Goal: Information Seeking & Learning: Understand process/instructions

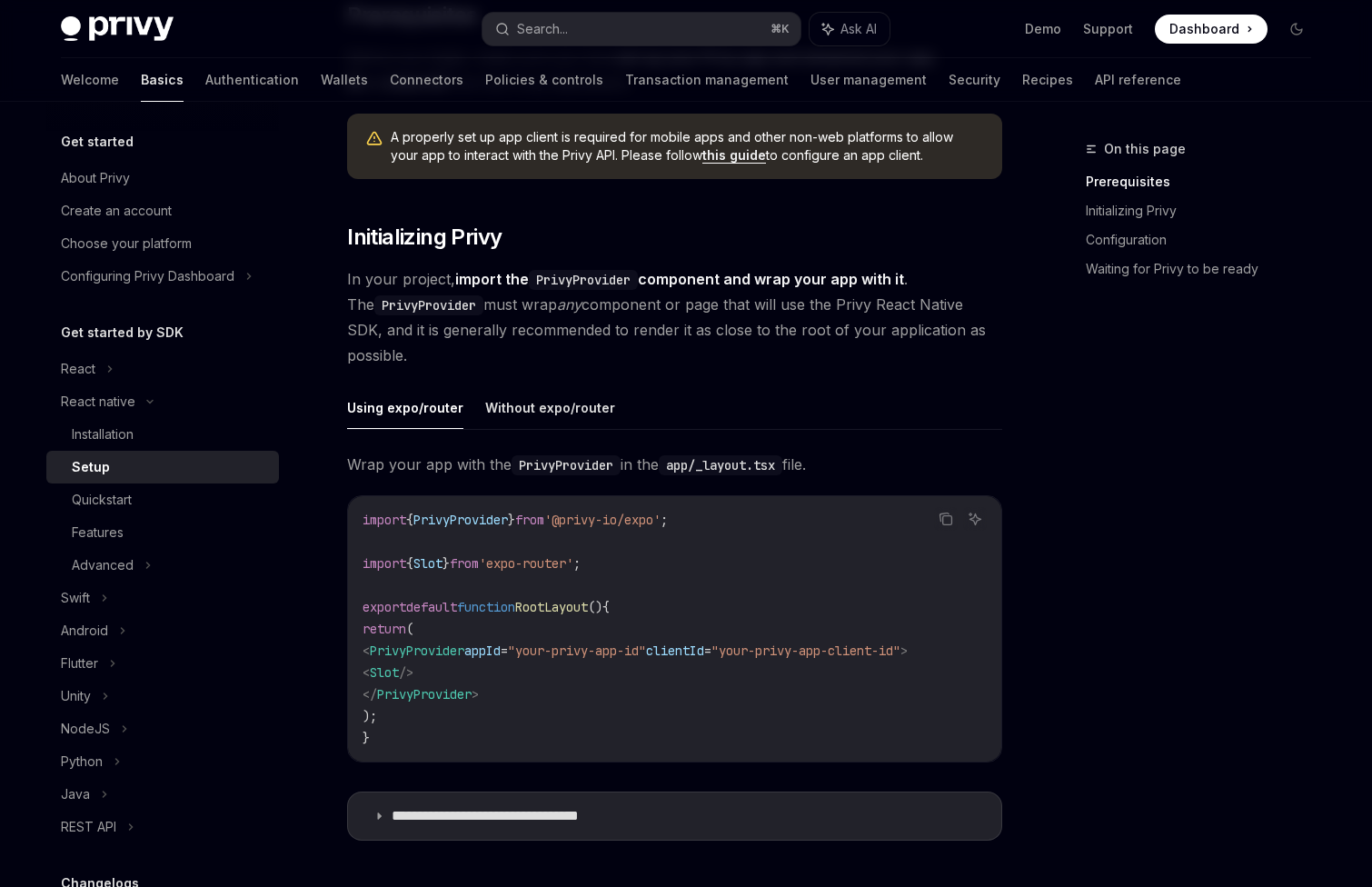
scroll to position [230, 0]
drag, startPoint x: 691, startPoint y: 648, endPoint x: 562, endPoint y: 647, distance: 129.0
click at [563, 647] on span ""your-privy-app-id"" at bounding box center [577, 649] width 139 height 16
copy span "your-privy-app-id"
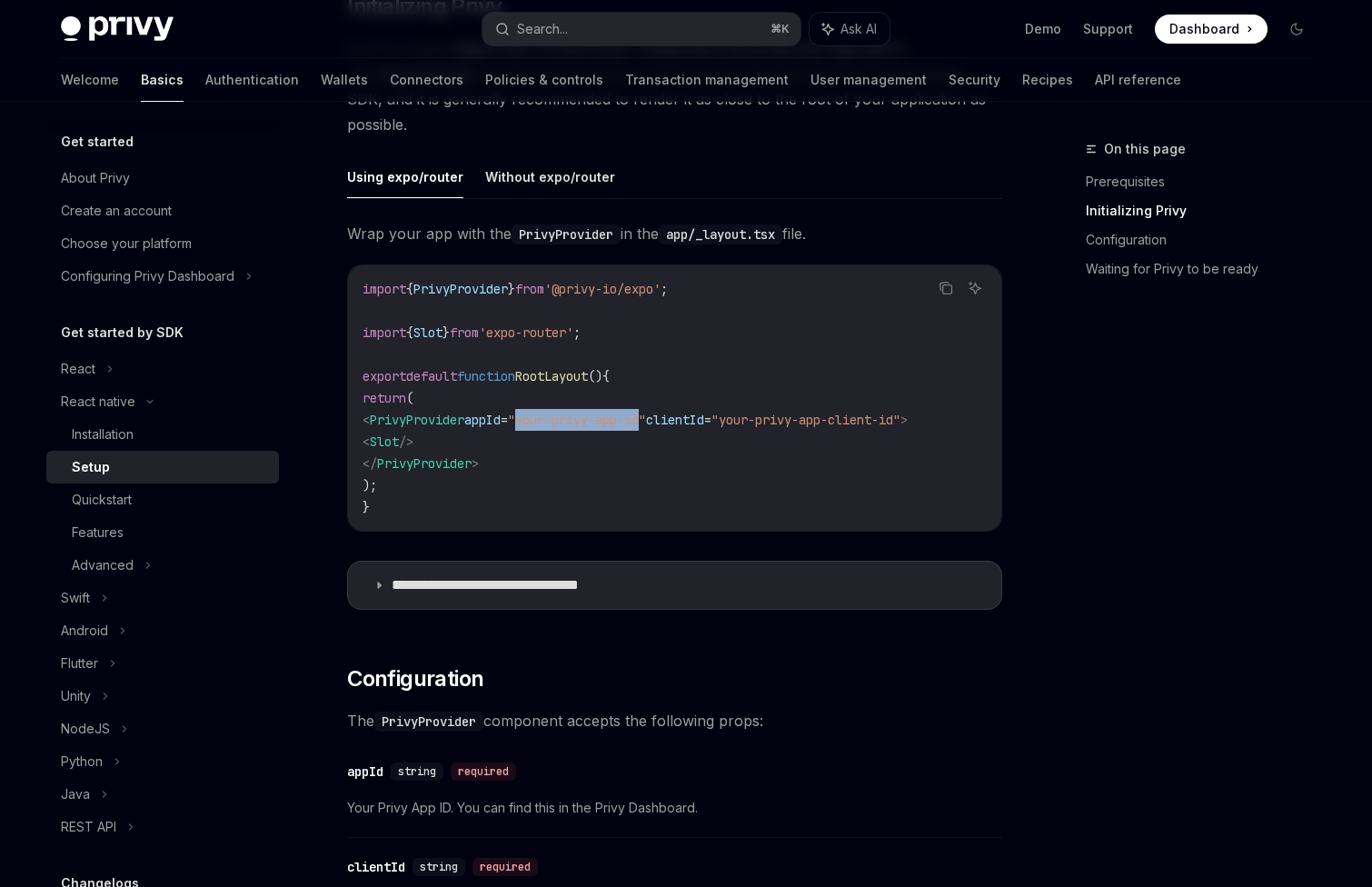
scroll to position [459, 0]
click at [742, 428] on code "import { PrivyProvider } from '@privy-io/expo' ; import { Slot } from 'expo-rou…" at bounding box center [675, 397] width 624 height 240
click at [742, 427] on code "import { PrivyProvider } from '@privy-io/expo' ; import { Slot } from 'expo-rou…" at bounding box center [675, 397] width 624 height 240
click at [704, 419] on span "clientId" at bounding box center [675, 419] width 58 height 16
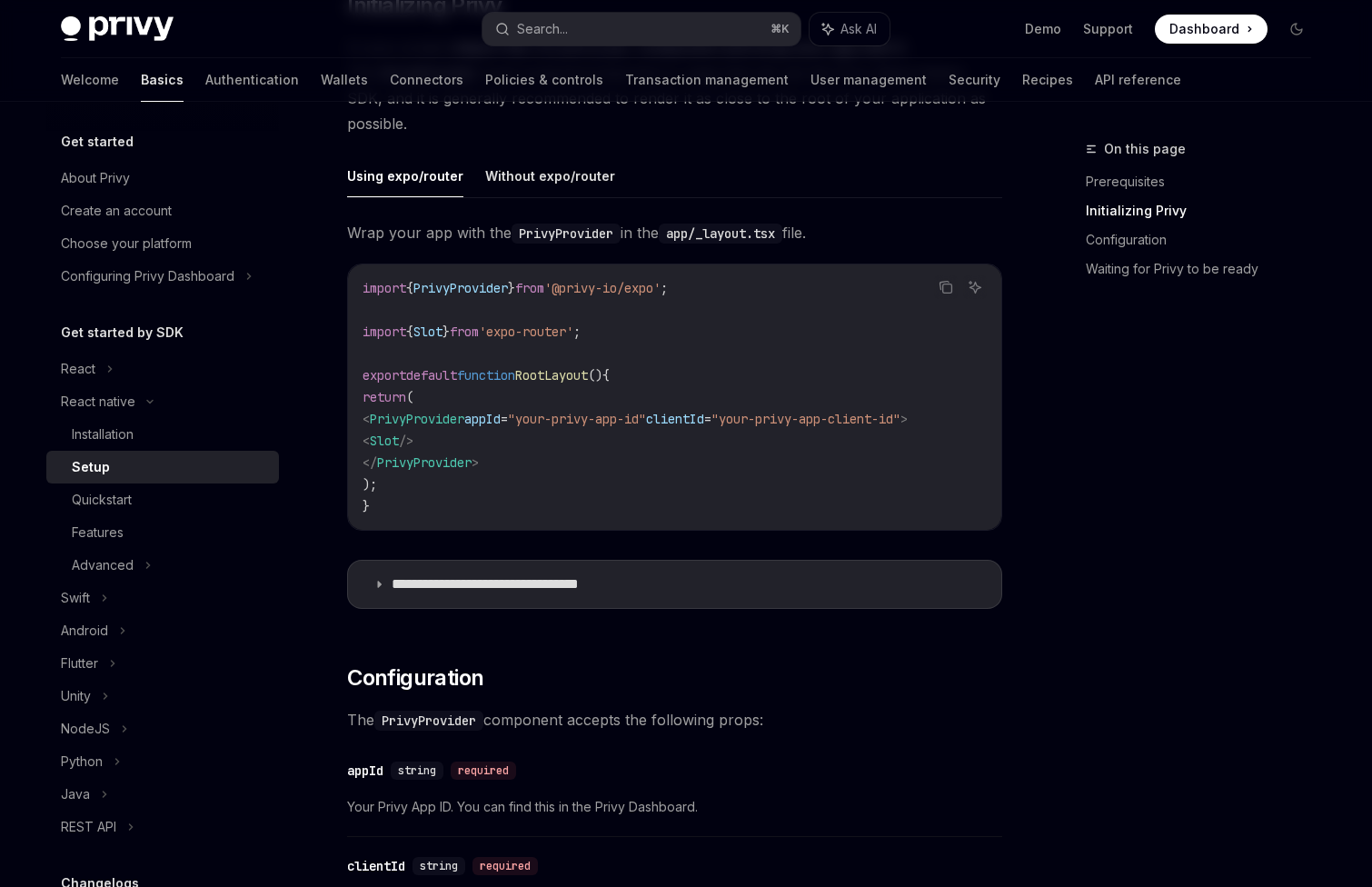
click at [704, 419] on span "clientId" at bounding box center [675, 419] width 58 height 16
copy span "clientId"
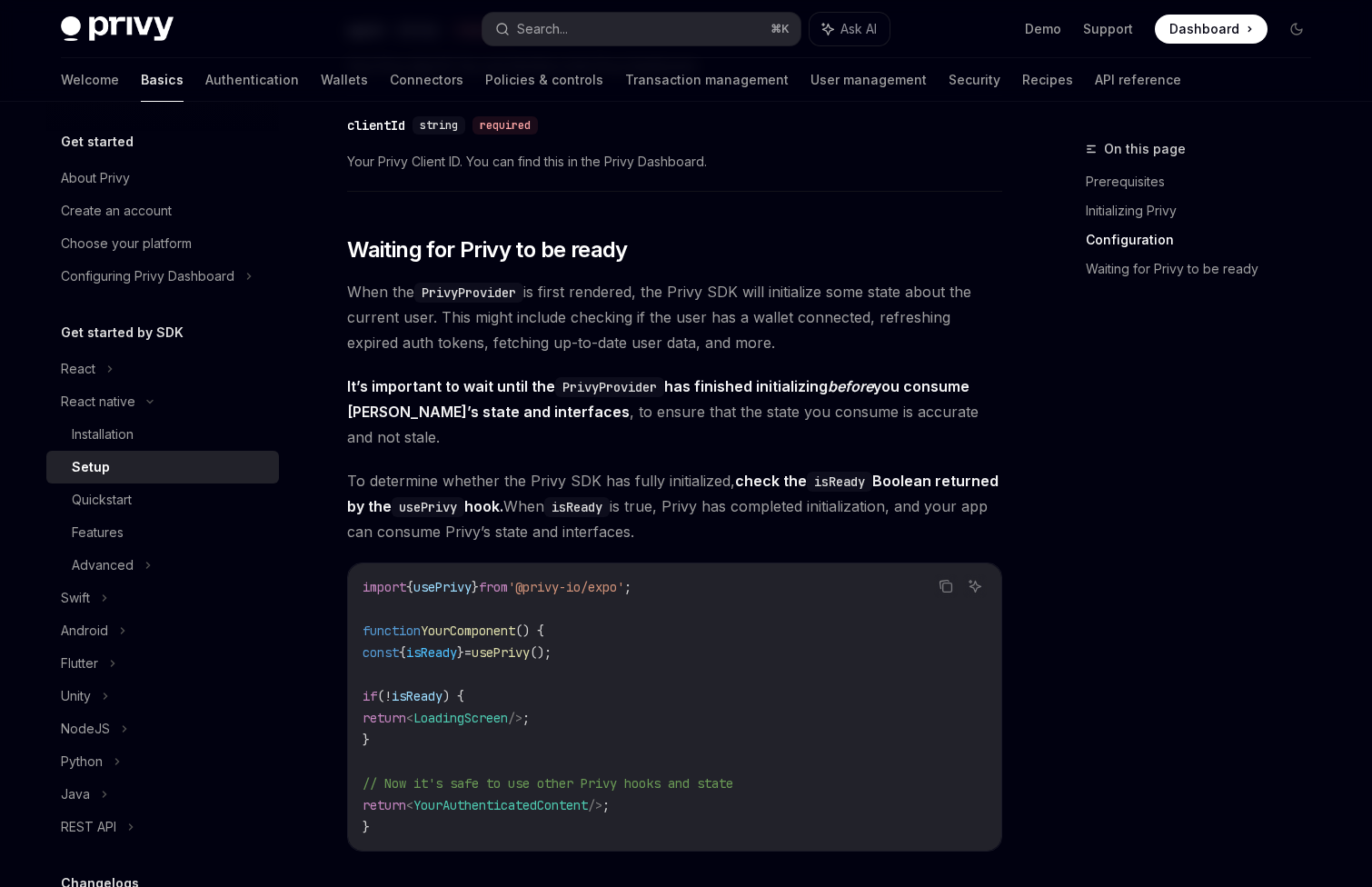
scroll to position [1201, 0]
click at [457, 643] on span "isReady" at bounding box center [431, 651] width 51 height 16
drag, startPoint x: 637, startPoint y: 642, endPoint x: 385, endPoint y: 623, distance: 252.7
click at [385, 624] on code "import { usePrivy } from '@privy-io/expo' ; function YourComponent () { const {…" at bounding box center [675, 706] width 624 height 262
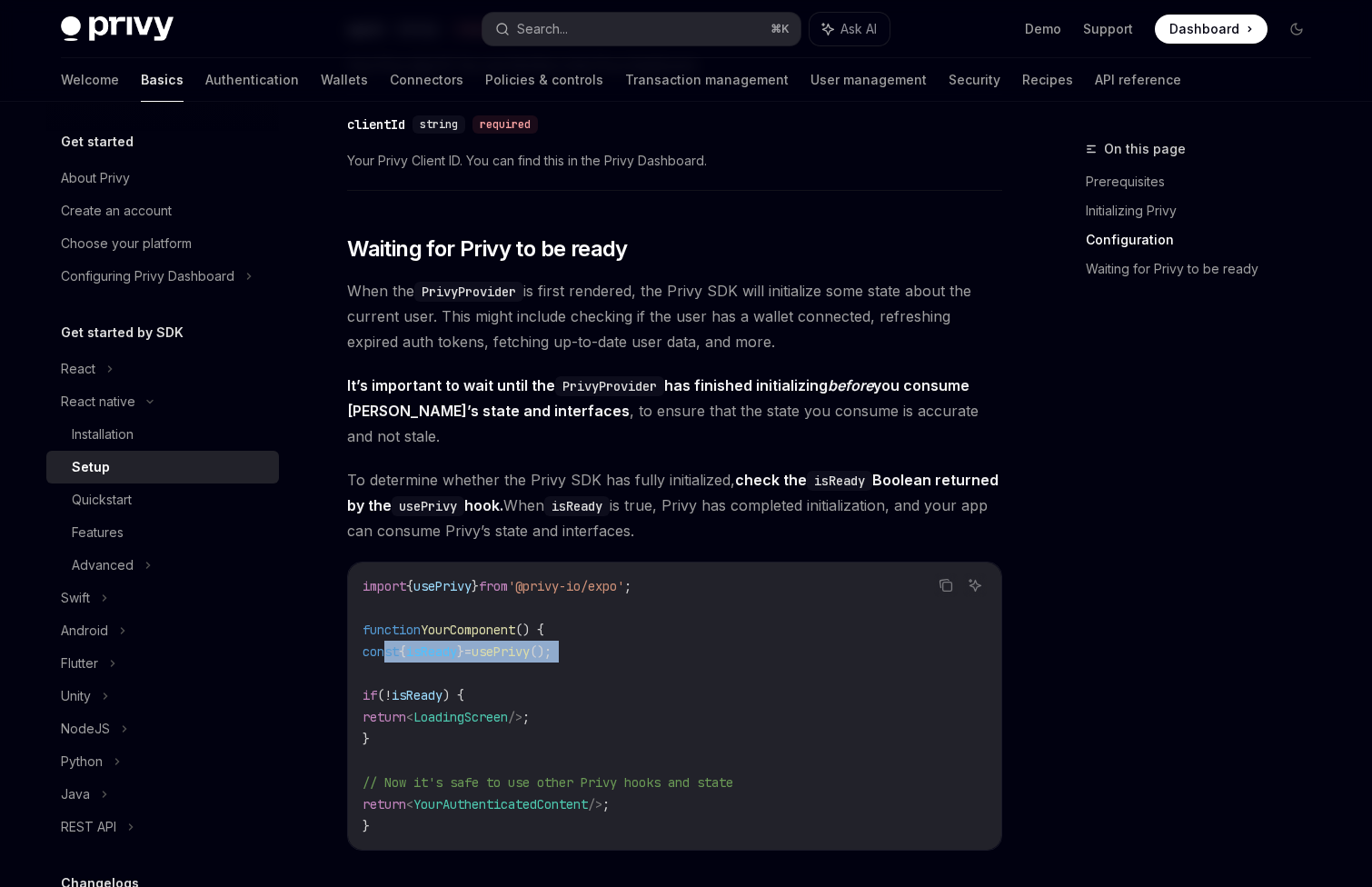
click at [551, 643] on span "();" at bounding box center [540, 651] width 22 height 16
drag, startPoint x: 508, startPoint y: 634, endPoint x: 652, endPoint y: 631, distance: 144.0
click at [653, 631] on code "import { usePrivy } from '@privy-io/expo' ; function YourComponent () { const {…" at bounding box center [675, 706] width 624 height 262
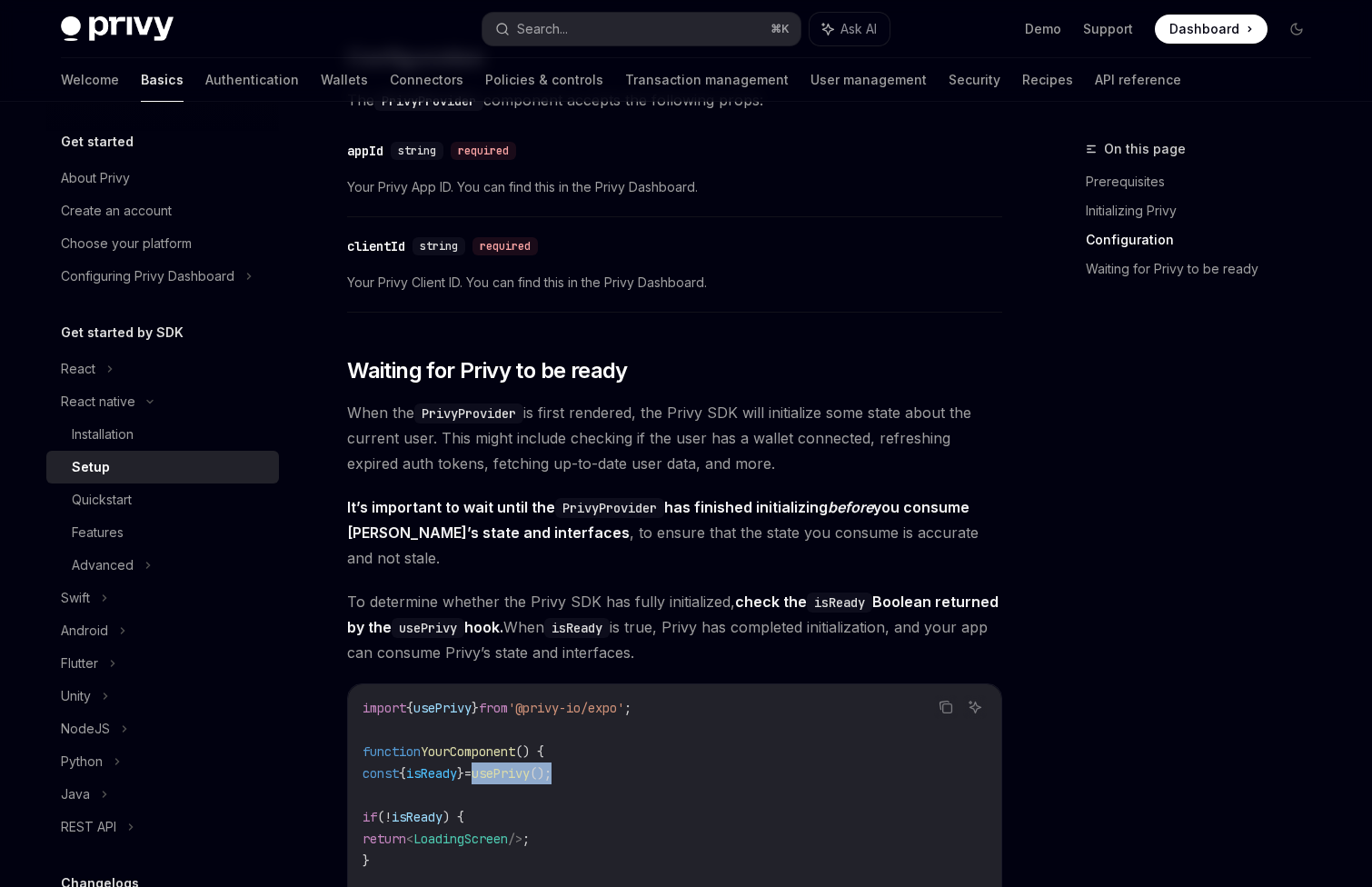
scroll to position [1173, 0]
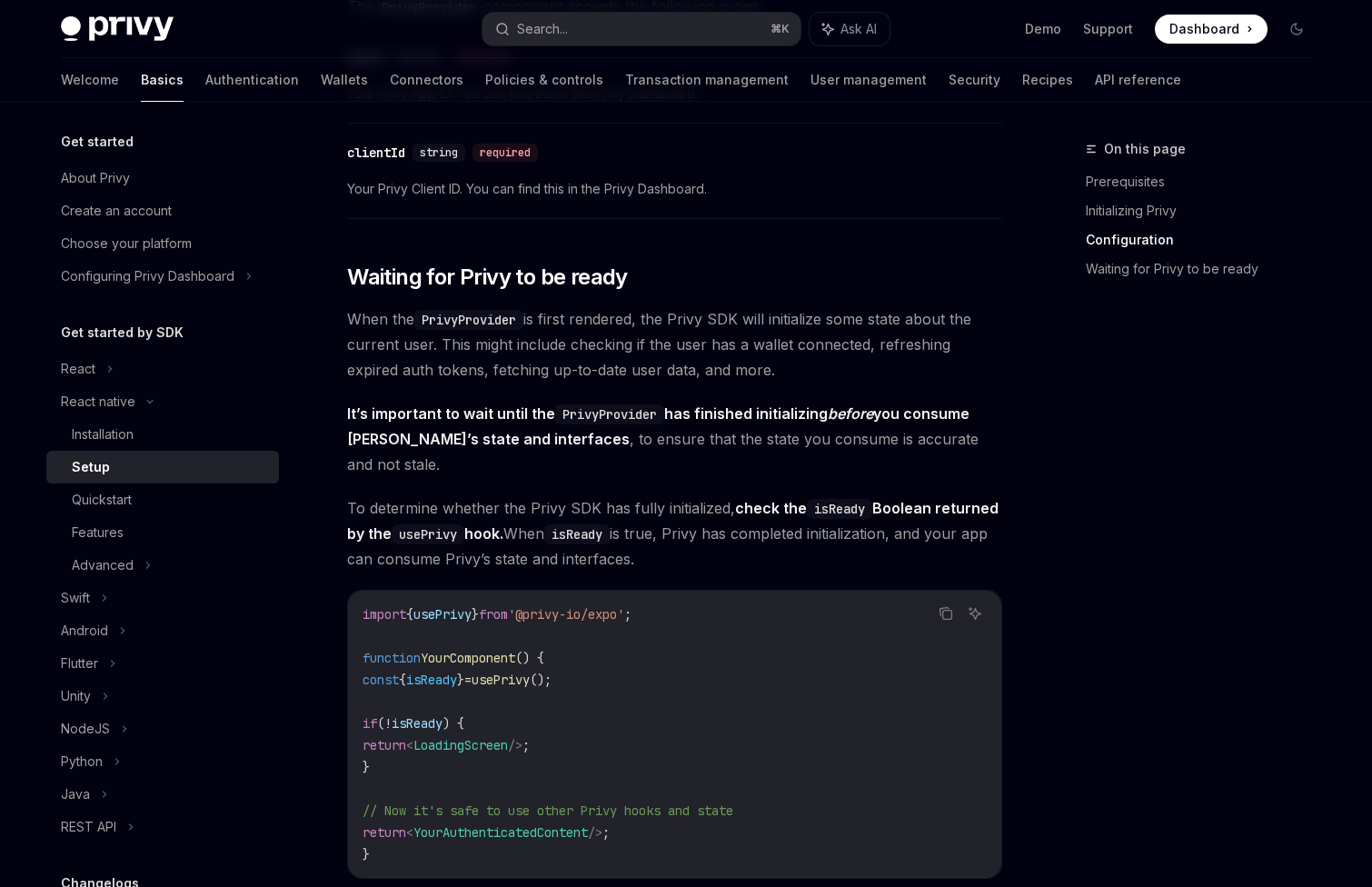
click at [640, 638] on code "import { usePrivy } from '@privy-io/expo' ; function YourComponent () { const {…" at bounding box center [675, 734] width 624 height 262
drag, startPoint x: 624, startPoint y: 665, endPoint x: 327, endPoint y: 662, distance: 297.0
click at [326, 662] on div "React native Setup OpenAI Open in ChatGPT OpenAI Open in ChatGPT ​ Prerequisite…" at bounding box center [505, 149] width 1003 height 2368
copy span "const { isReady } = usePrivy ();"
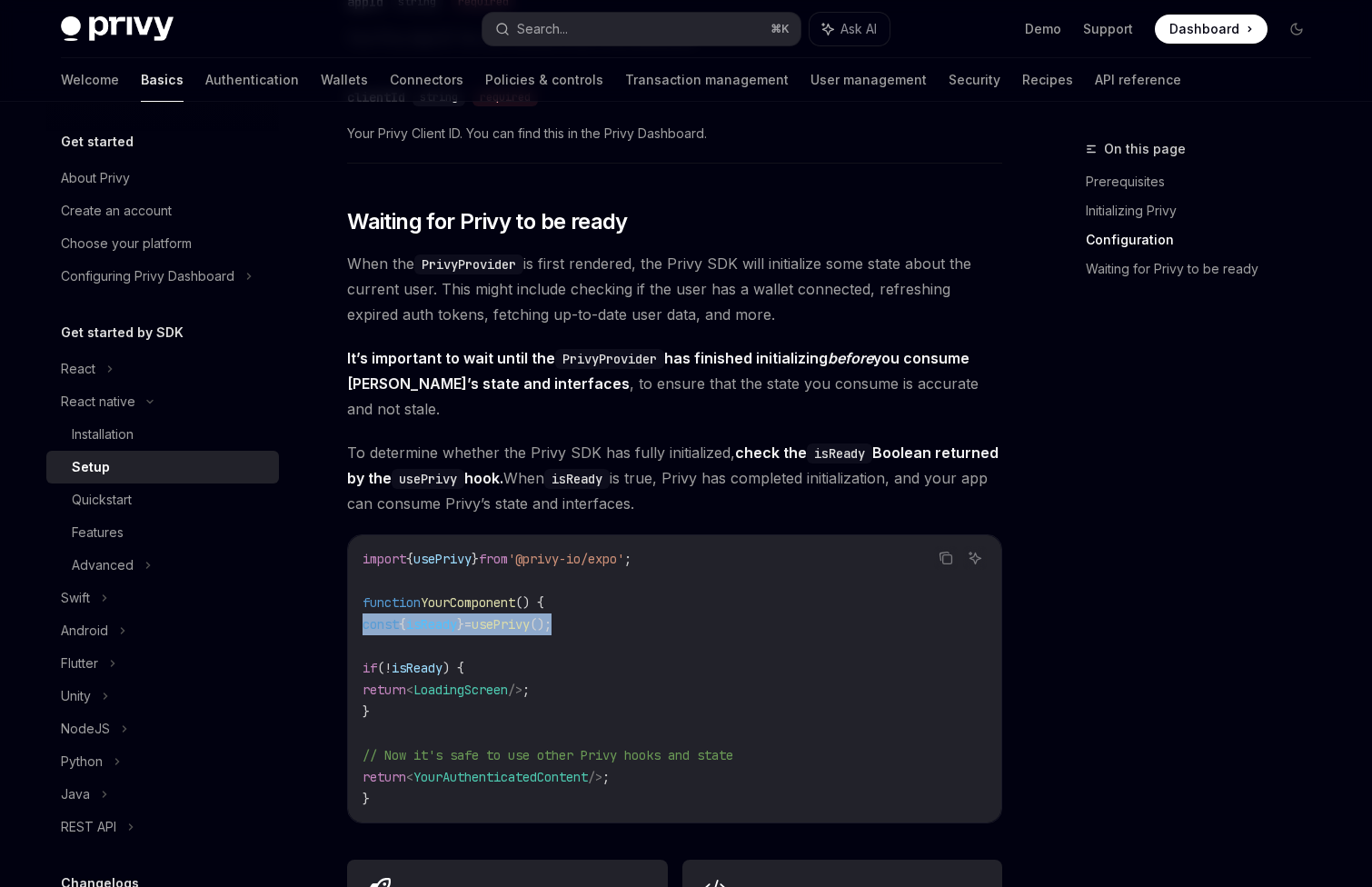
scroll to position [1216, 0]
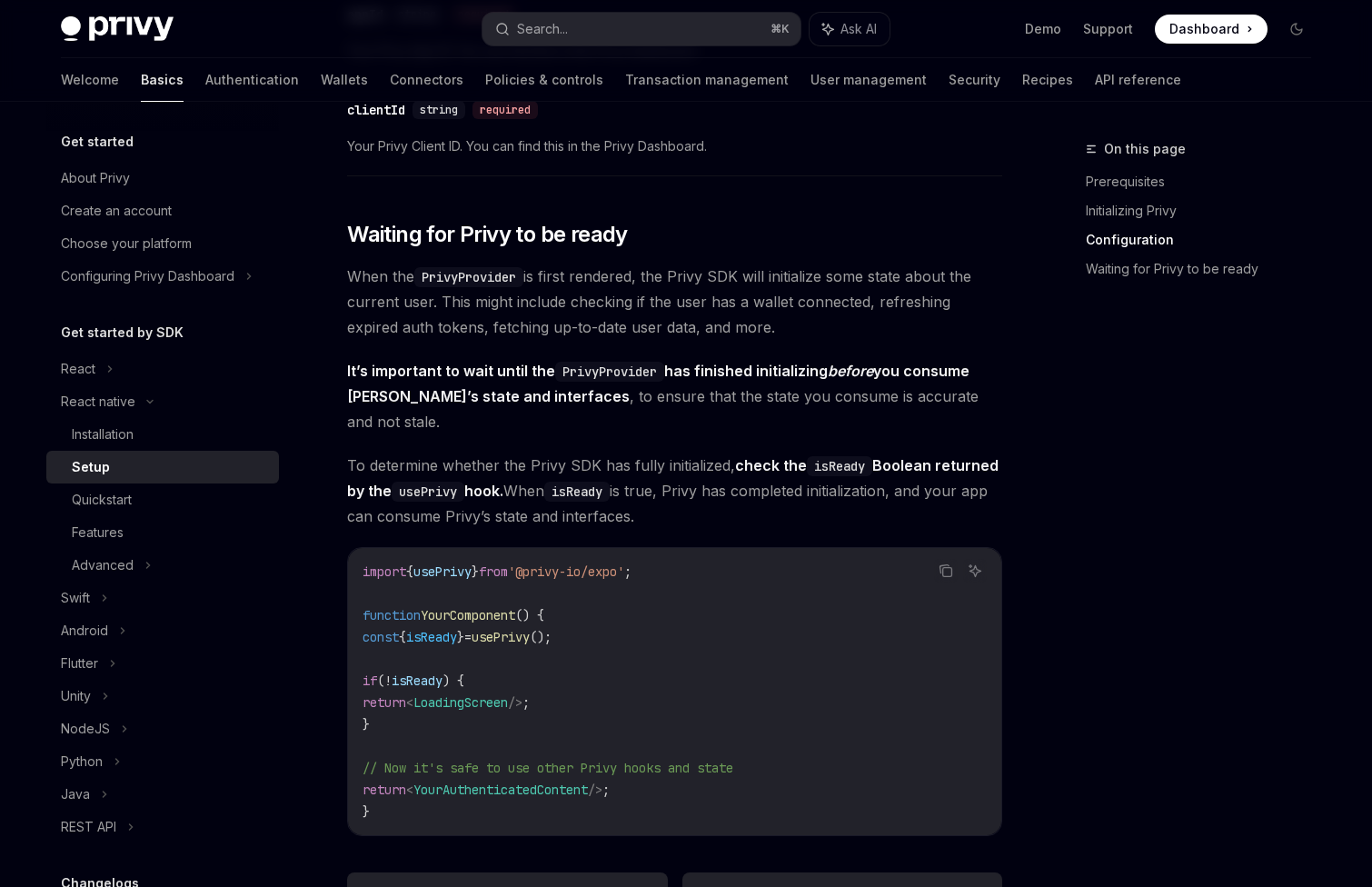
click at [640, 677] on code "import { usePrivy } from '@privy-io/expo' ; function YourComponent () { const {…" at bounding box center [675, 691] width 624 height 262
